Goal: Information Seeking & Learning: Learn about a topic

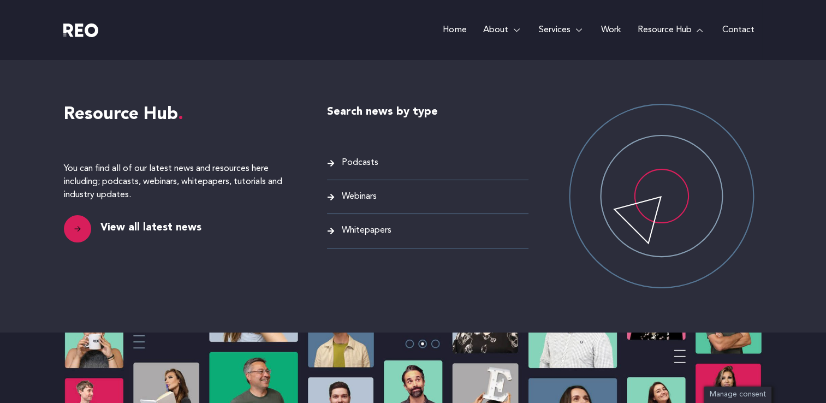
click at [368, 228] on span "Whitepapers" at bounding box center [365, 230] width 52 height 15
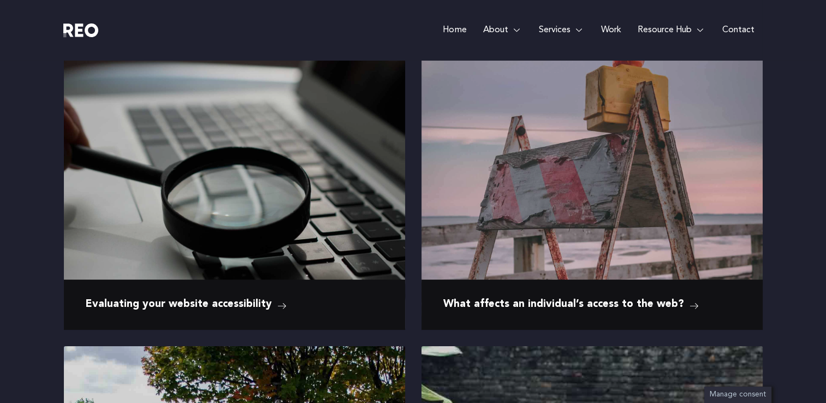
scroll to position [157, 0]
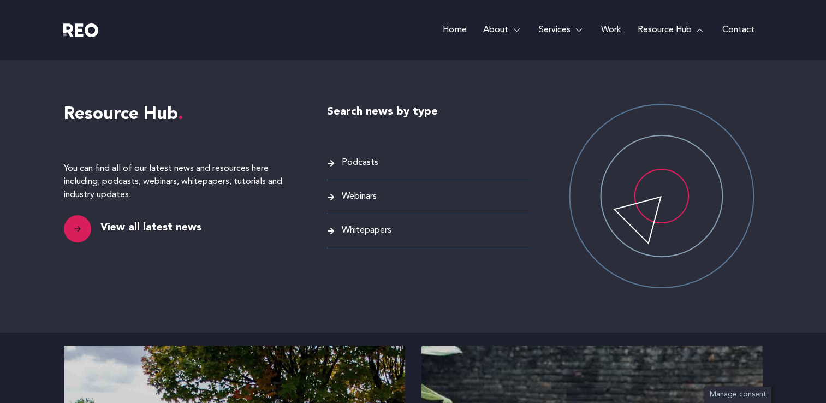
click at [365, 199] on span "Webinars" at bounding box center [358, 196] width 38 height 15
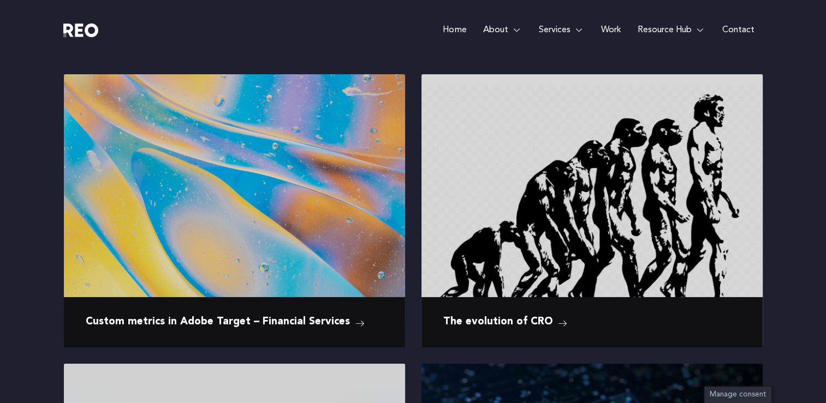
scroll to position [140, 0]
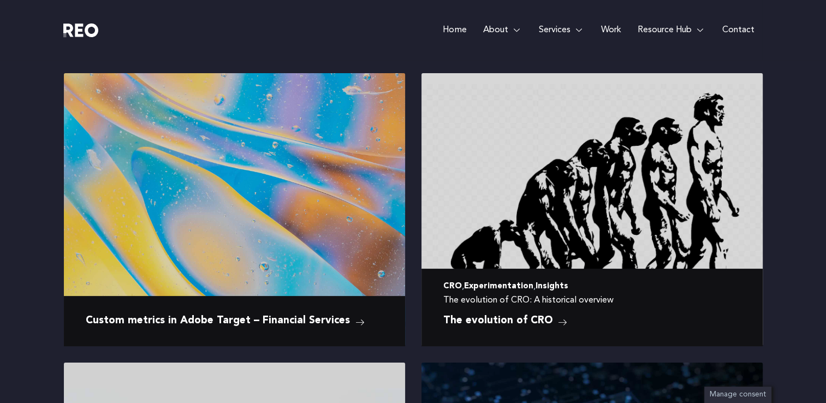
click at [509, 214] on img at bounding box center [591, 243] width 341 height 341
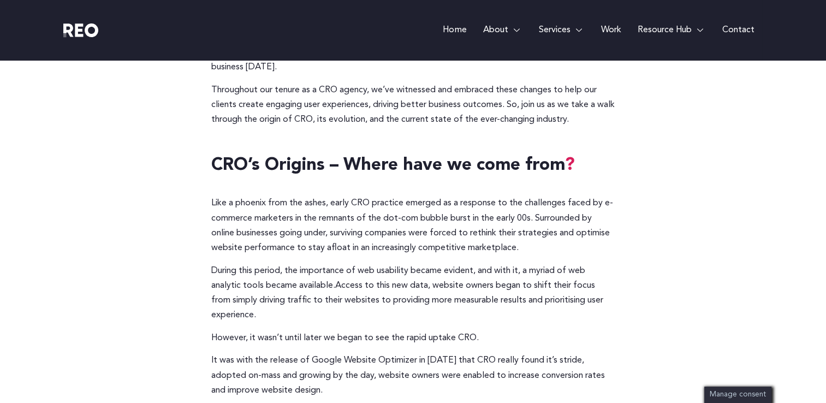
scroll to position [259, 0]
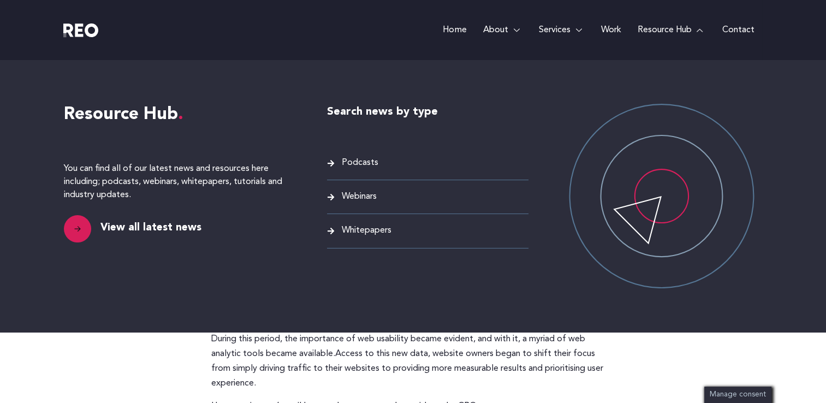
click at [164, 230] on span "View all latest news" at bounding box center [150, 227] width 104 height 17
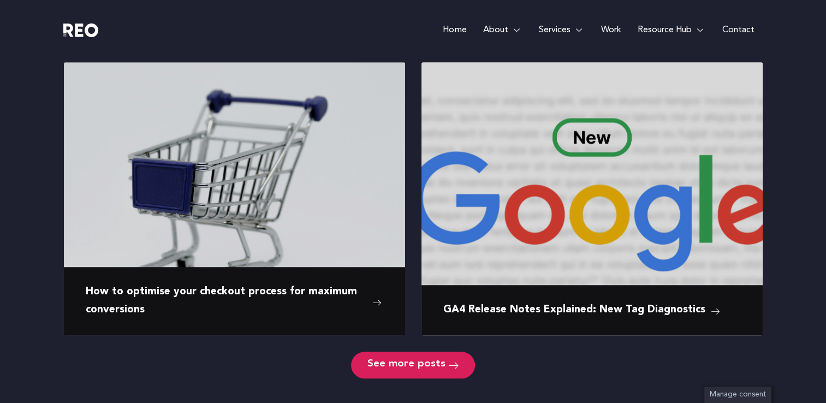
scroll to position [754, 0]
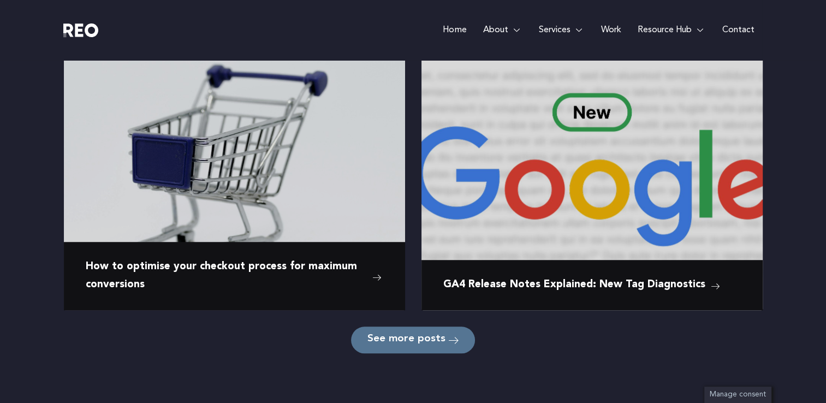
click at [406, 344] on span "See more posts" at bounding box center [406, 339] width 78 height 10
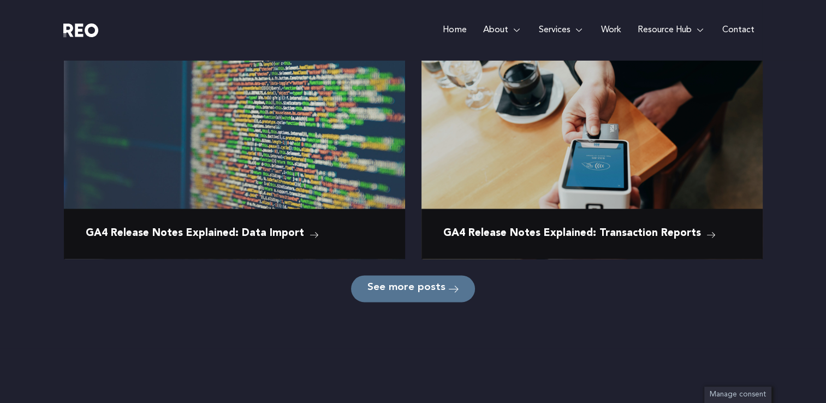
scroll to position [1673, 0]
click at [417, 290] on span "See more posts" at bounding box center [406, 288] width 78 height 10
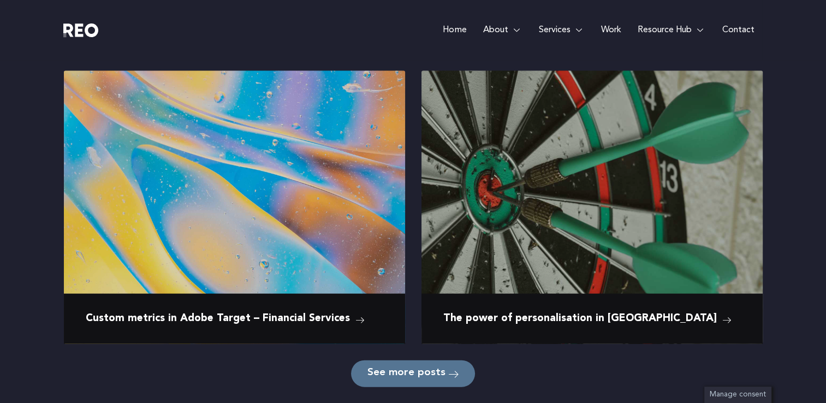
scroll to position [2472, 0]
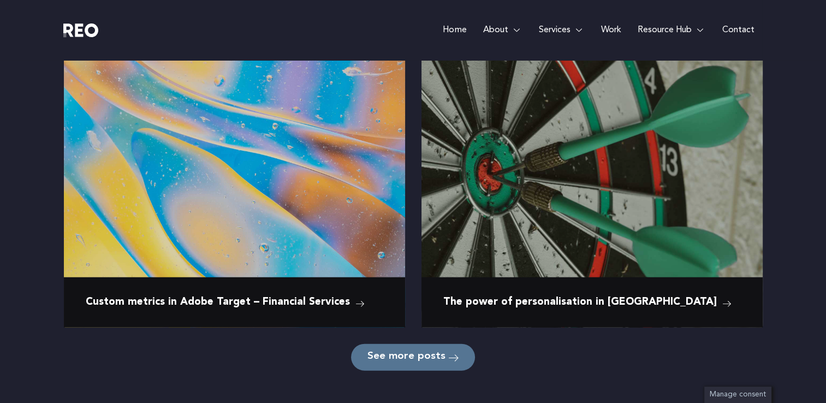
click at [409, 352] on span "See more posts" at bounding box center [406, 357] width 78 height 10
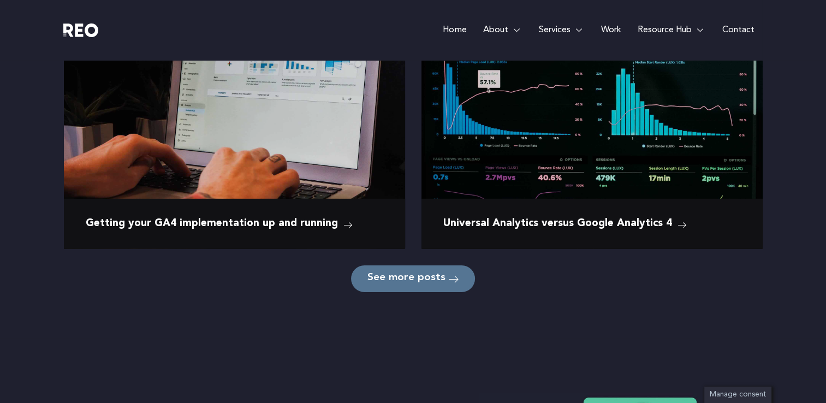
scroll to position [3419, 0]
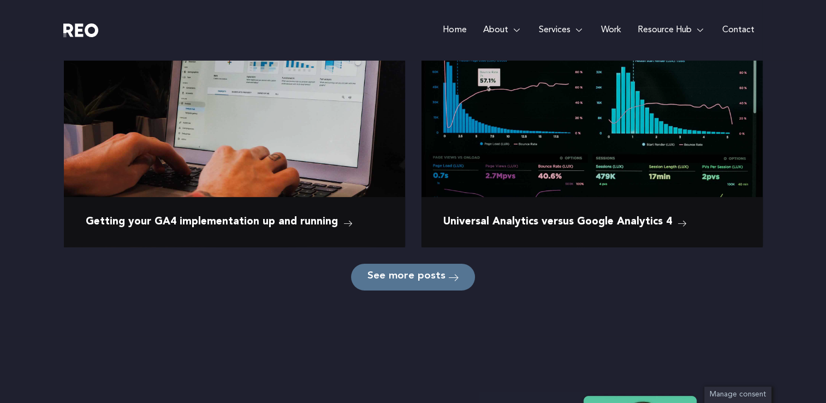
click at [417, 284] on link "See more posts" at bounding box center [413, 277] width 124 height 27
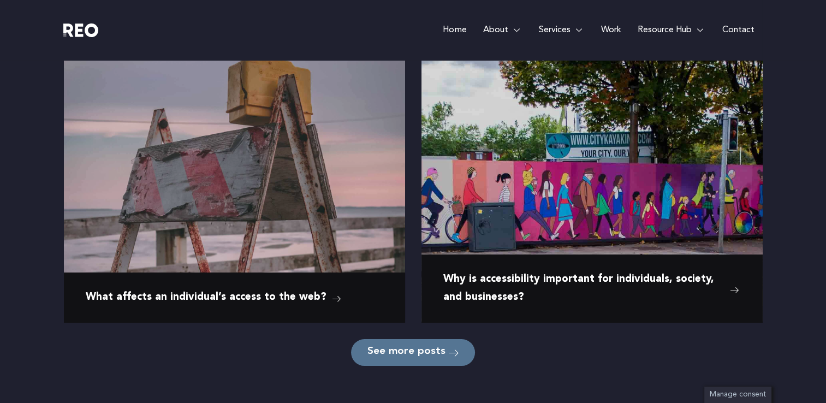
scroll to position [4223, 0]
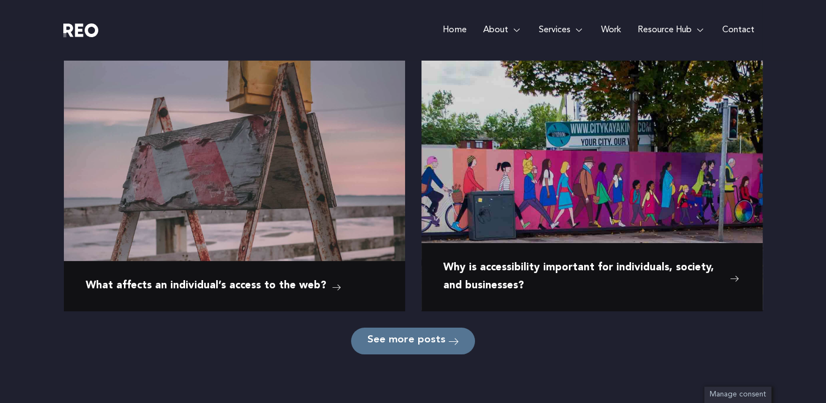
click at [412, 339] on span "See more posts" at bounding box center [406, 341] width 78 height 10
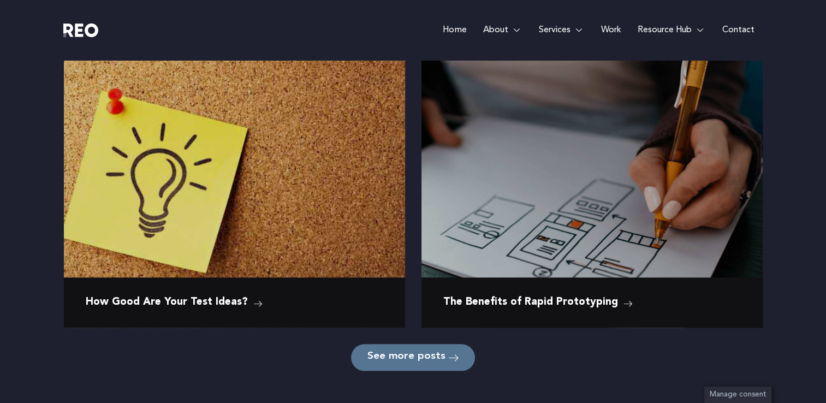
scroll to position [5076, 0]
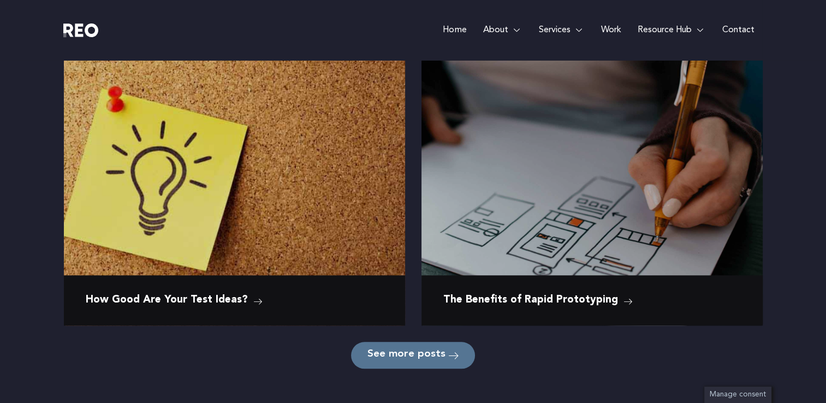
click at [410, 350] on span "See more posts" at bounding box center [406, 355] width 78 height 10
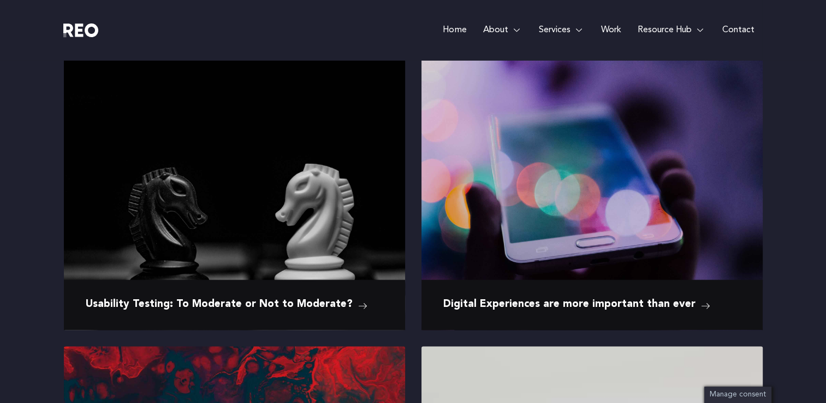
scroll to position [5652, 0]
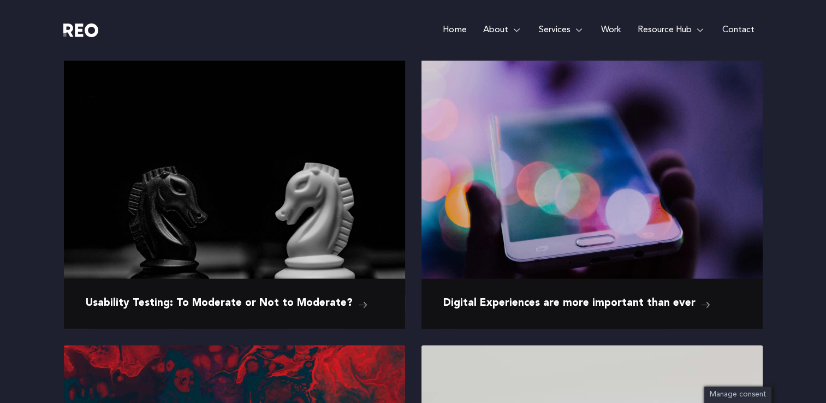
click at [598, 209] on img at bounding box center [591, 170] width 341 height 228
